Goal: Information Seeking & Learning: Understand process/instructions

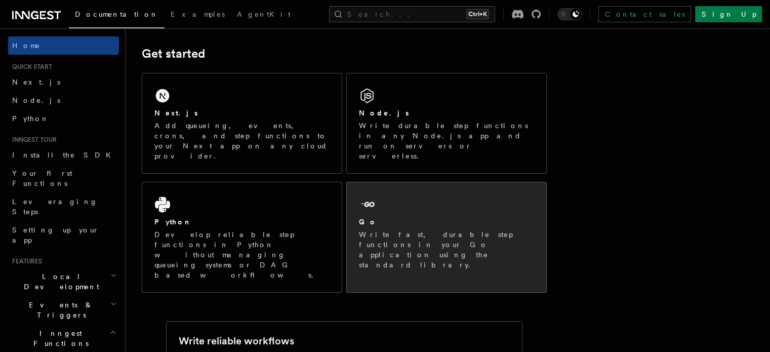
scroll to position [169, 0]
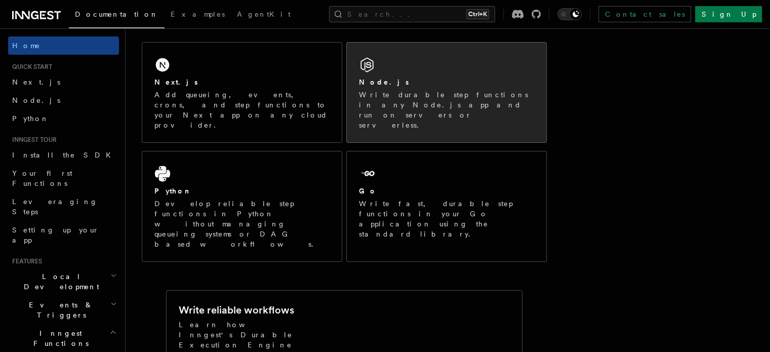
click at [450, 82] on div "Node.js" at bounding box center [446, 82] width 175 height 11
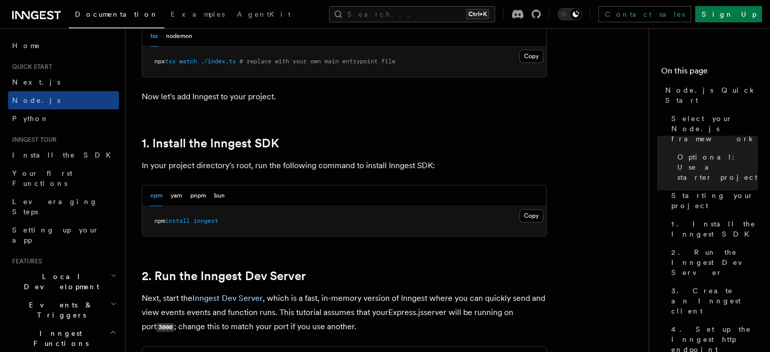
scroll to position [624, 0]
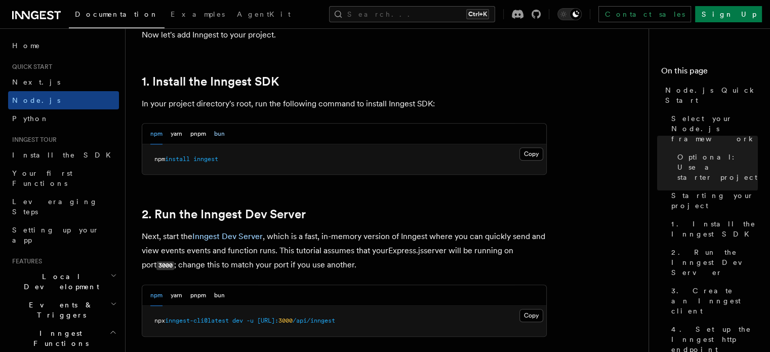
click at [221, 134] on button "bun" at bounding box center [219, 134] width 11 height 21
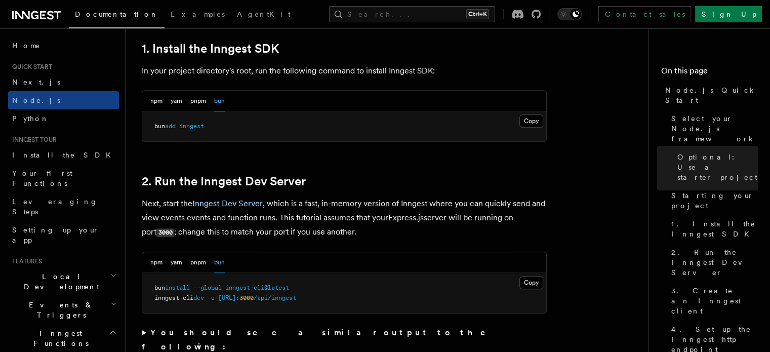
scroll to position [726, 0]
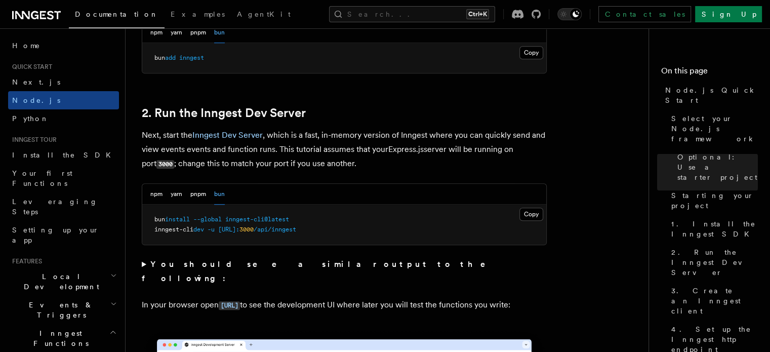
click at [144, 263] on summary "You should see a similar output to the following:" at bounding box center [344, 271] width 405 height 28
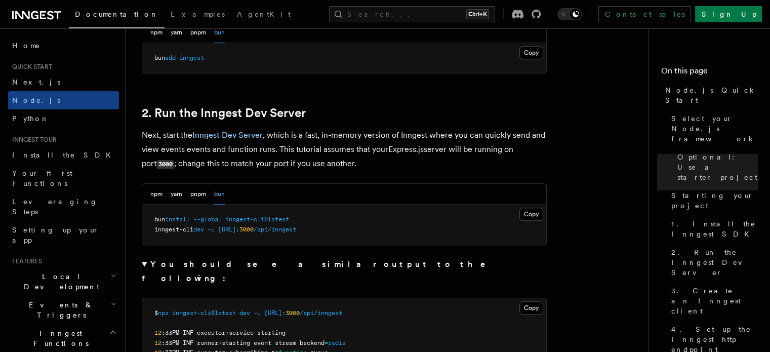
click at [150, 259] on strong "You should see a similar output to the following:" at bounding box center [321, 271] width 358 height 24
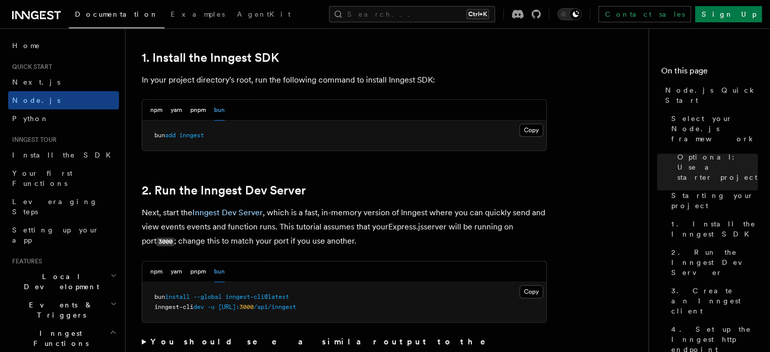
scroll to position [641, 0]
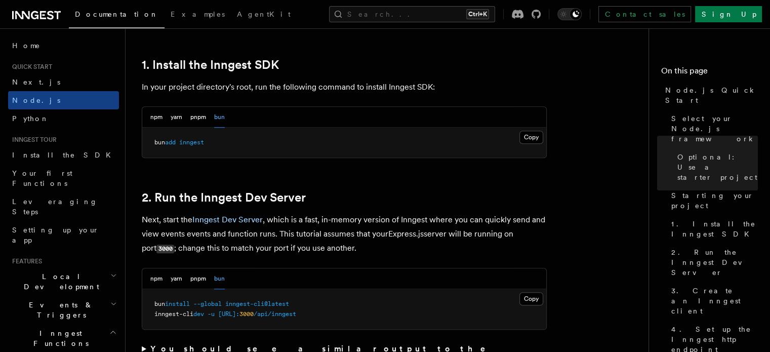
drag, startPoint x: 527, startPoint y: 134, endPoint x: 519, endPoint y: 172, distance: 38.3
click at [526, 134] on button "Copy Copied" at bounding box center [532, 137] width 24 height 13
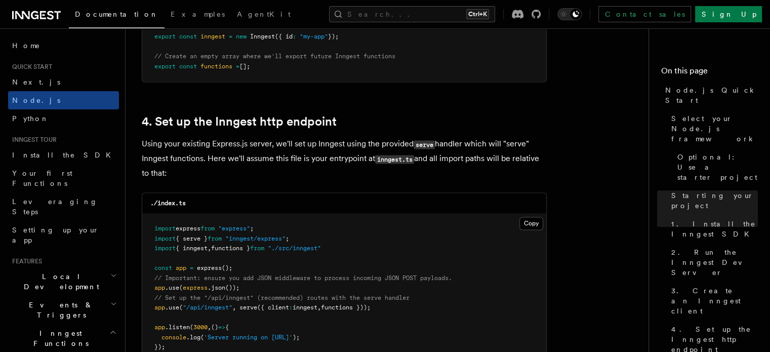
scroll to position [1553, 0]
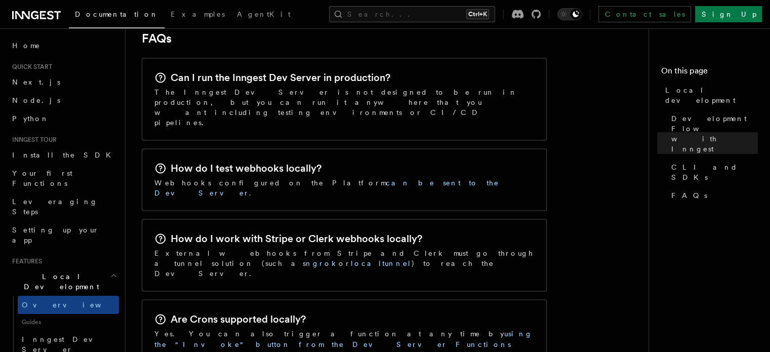
scroll to position [1586, 0]
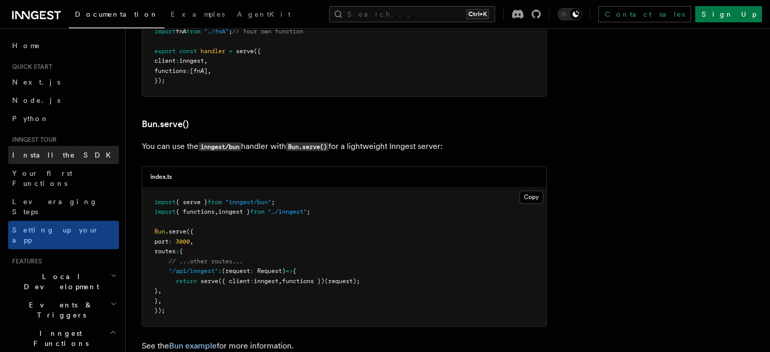
scroll to position [1274, 0]
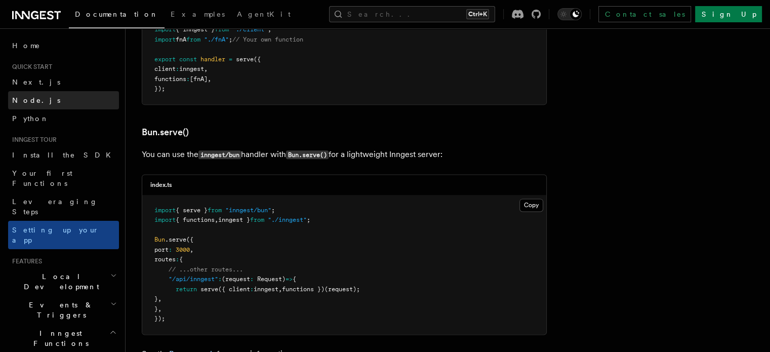
click at [38, 101] on link "Node.js" at bounding box center [63, 100] width 111 height 18
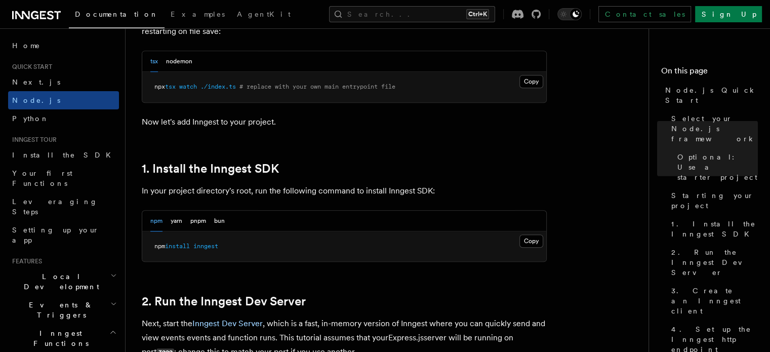
scroll to position [540, 0]
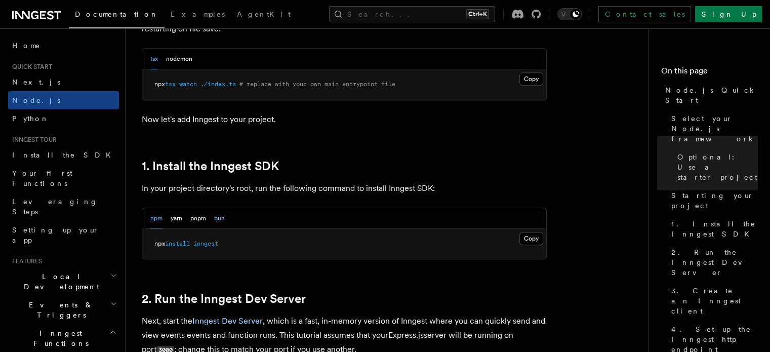
click at [217, 218] on button "bun" at bounding box center [219, 218] width 11 height 21
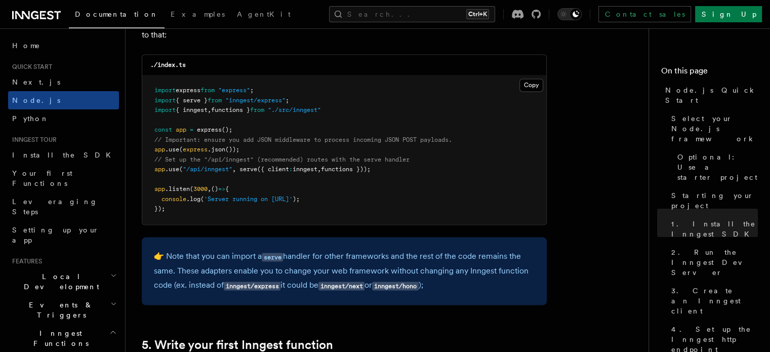
scroll to position [1654, 0]
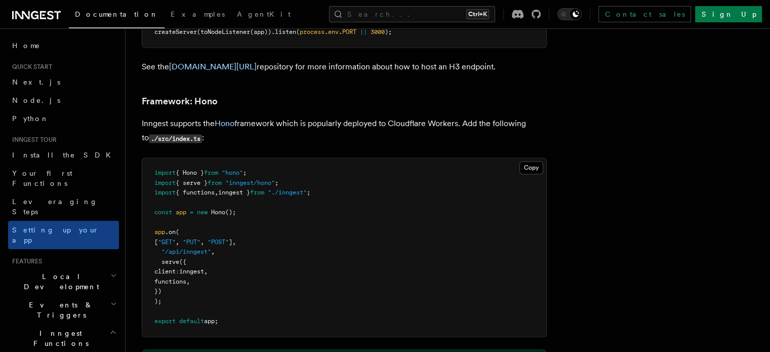
scroll to position [5304, 0]
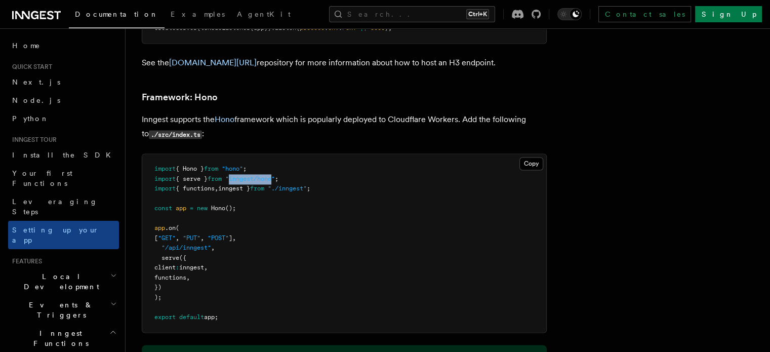
drag, startPoint x: 294, startPoint y: 137, endPoint x: 251, endPoint y: 133, distance: 43.2
click at [251, 175] on span ""inngest/hono"" at bounding box center [250, 178] width 50 height 7
drag, startPoint x: 257, startPoint y: 139, endPoint x: 225, endPoint y: 185, distance: 56.3
click at [225, 185] on pre "import { Hono } from "hono" ; import { serve } from "inngest/hono" ; import { f…" at bounding box center [344, 243] width 404 height 178
click at [285, 224] on pre "import { Hono } from "hono" ; import { serve } from "inngest/hono" ; import { f…" at bounding box center [344, 243] width 404 height 178
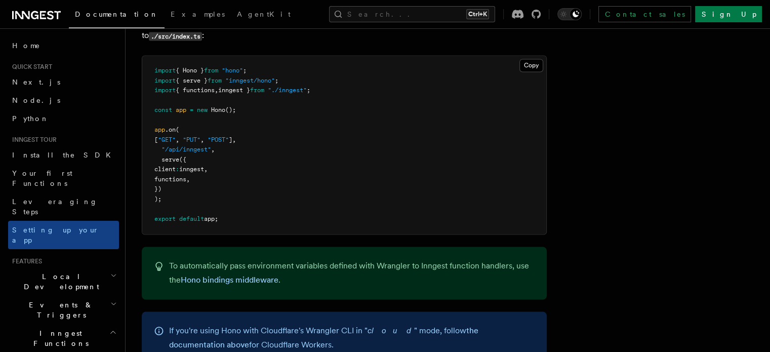
scroll to position [5321, 0]
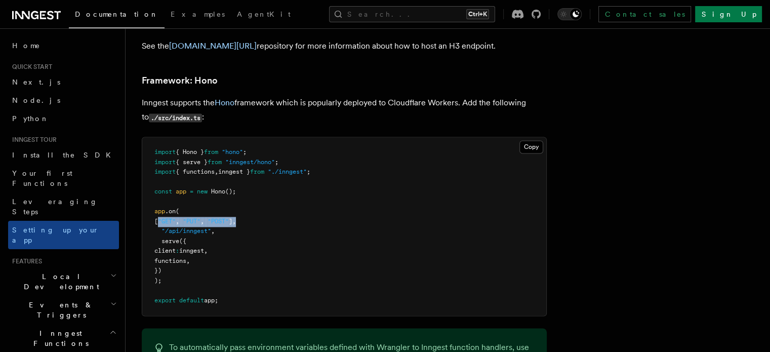
drag, startPoint x: 172, startPoint y: 178, endPoint x: 249, endPoint y: 185, distance: 77.8
click at [271, 180] on pre "import { Hono } from "hono" ; import { serve } from "inngest/hono" ; import { f…" at bounding box center [344, 226] width 404 height 178
copy span "[ "GET" , "PUT" , "POST" ] ,"
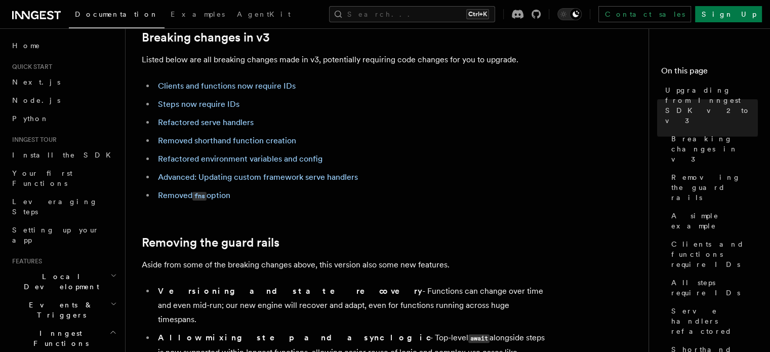
scroll to position [169, 0]
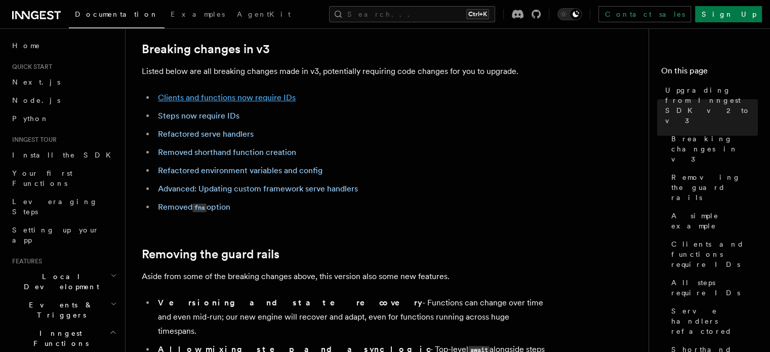
click at [275, 99] on link "Clients and functions now require IDs" at bounding box center [227, 98] width 138 height 10
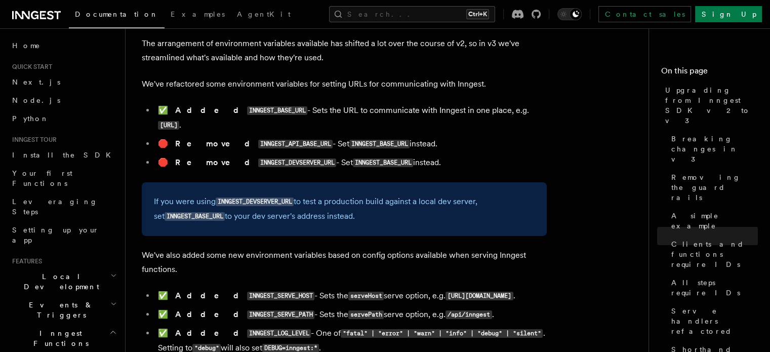
scroll to position [3386, 0]
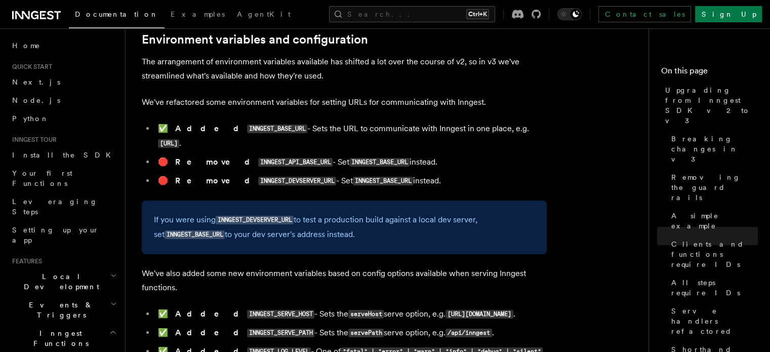
click at [247, 125] on code "INNGEST_BASE_URL" at bounding box center [277, 129] width 60 height 9
copy code "INNGEST_BASE_URL"
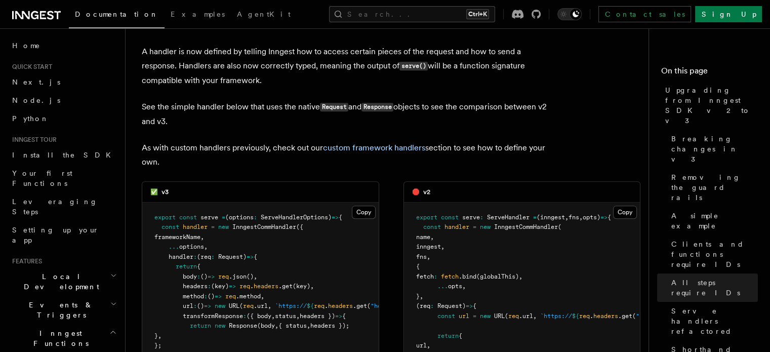
scroll to position [4264, 0]
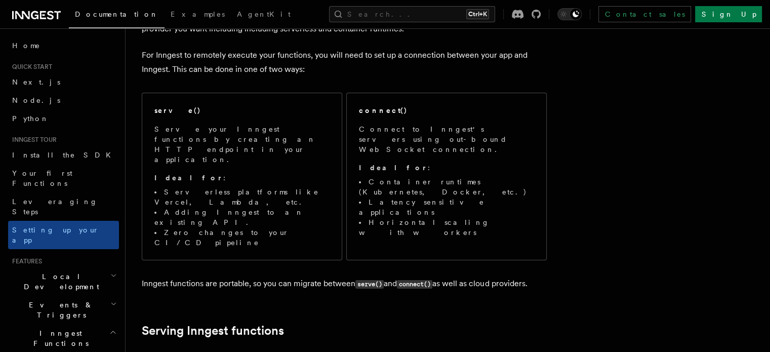
scroll to position [51, 0]
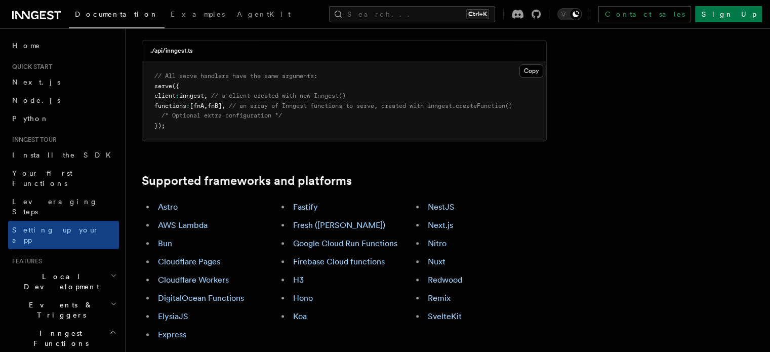
drag, startPoint x: 745, startPoint y: 176, endPoint x: 739, endPoint y: 164, distance: 13.6
